Goal: Navigation & Orientation: Go to known website

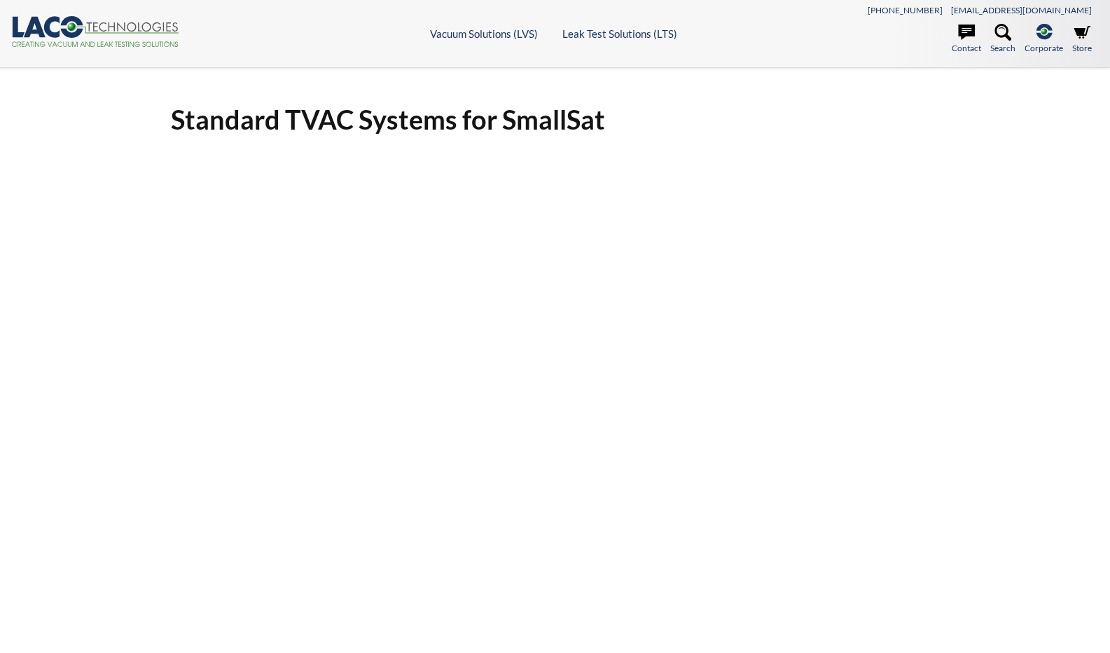
select select "Widget Language Translate"
click at [77, 36] on icon ".cls-1{fill:#193661;}.cls-2{fill:#58595b;}.cls-3{fill:url(#radial-gradient);}.c…" at bounding box center [95, 31] width 168 height 31
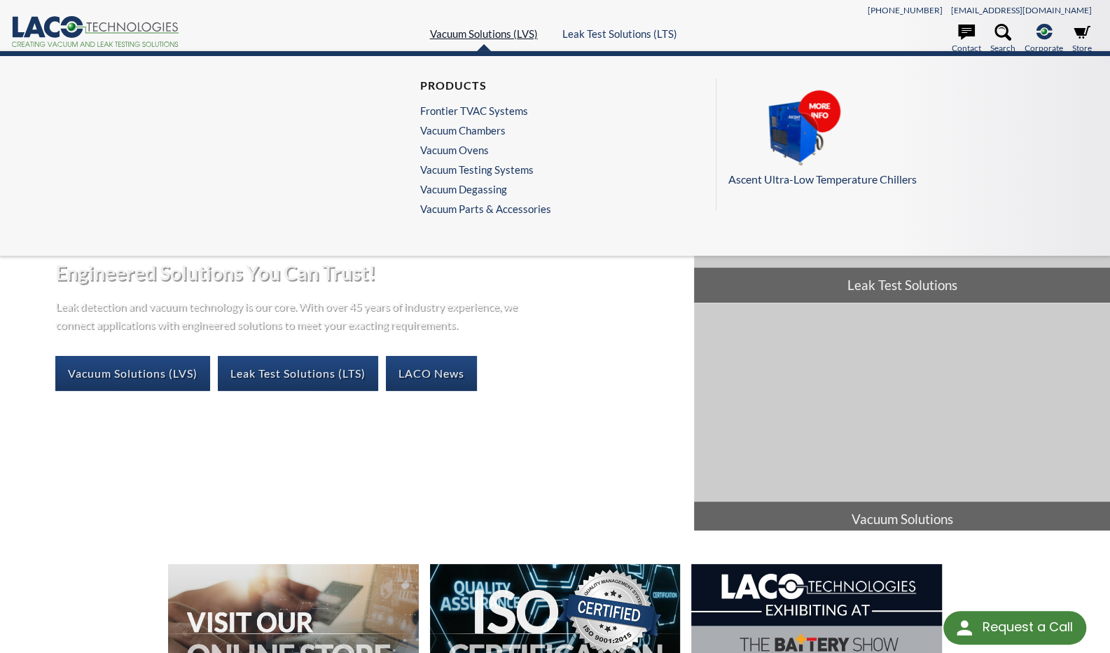
click at [454, 34] on link "Vacuum Solutions (LVS)" at bounding box center [484, 33] width 108 height 13
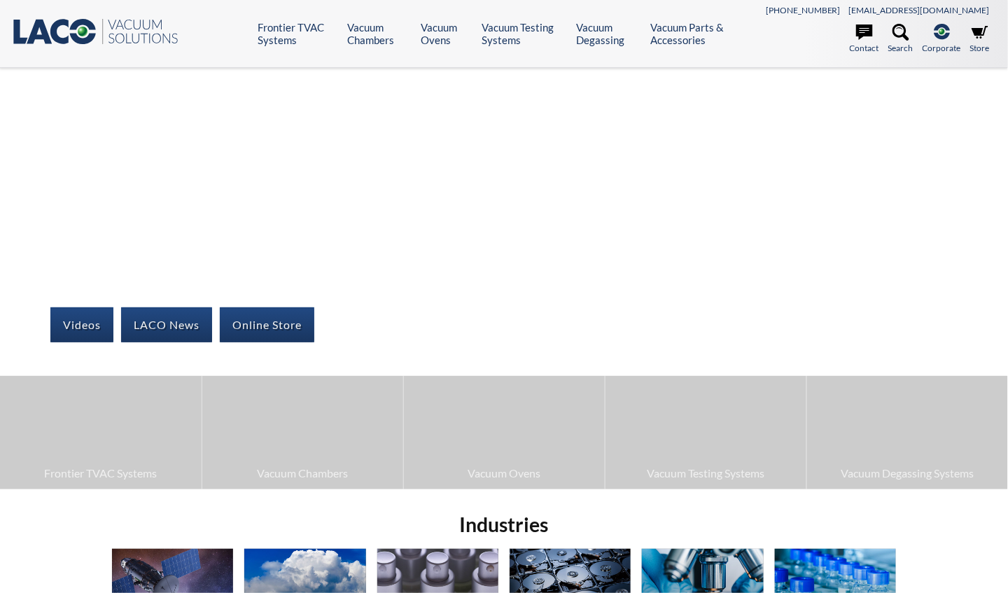
select select "Widget Language Translate"
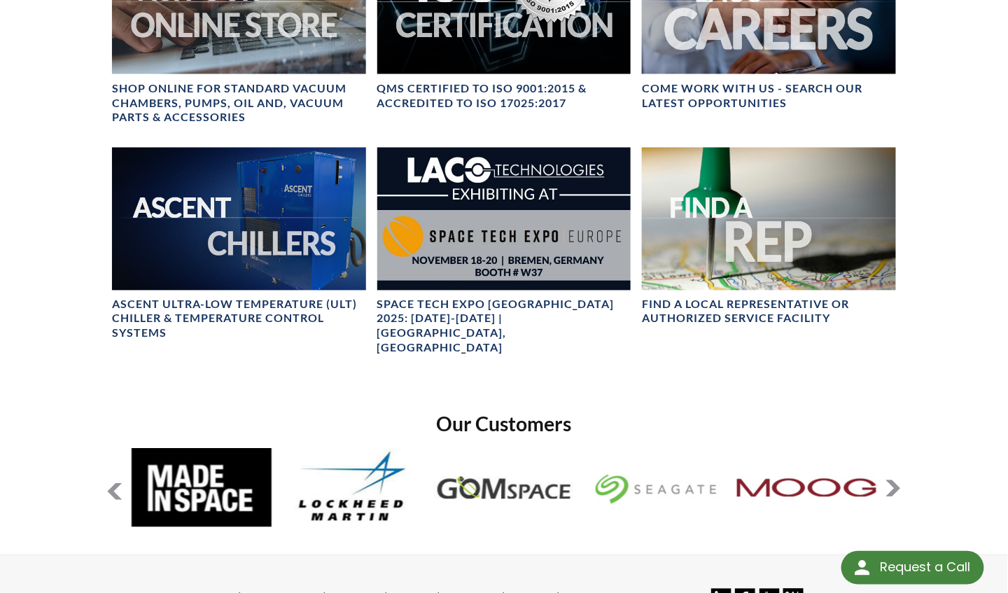
scroll to position [726, 0]
